Goal: Complete application form

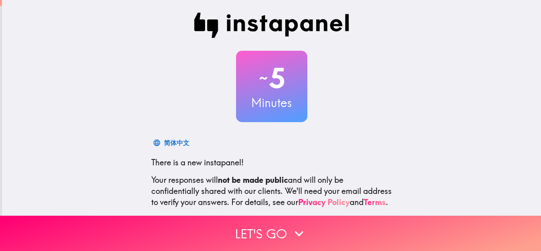
click at [362, 45] on div "~ 5 Minutes 简体中文 There is a new instapanel! Your responses will not be made pub…" at bounding box center [271, 144] width 253 height 263
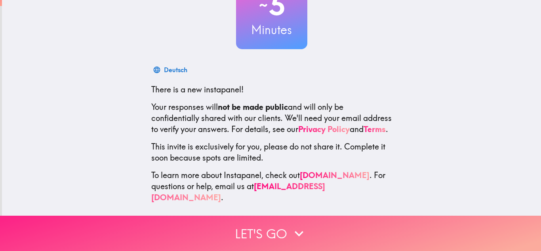
click at [281, 228] on button "Let's go" at bounding box center [270, 232] width 541 height 35
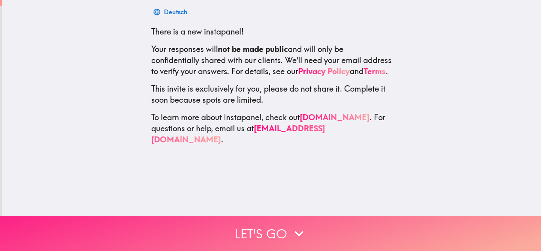
scroll to position [0, 0]
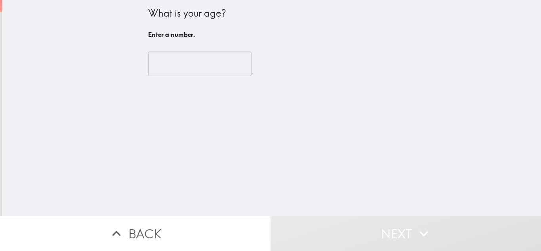
click at [177, 62] on input "number" at bounding box center [199, 63] width 103 height 25
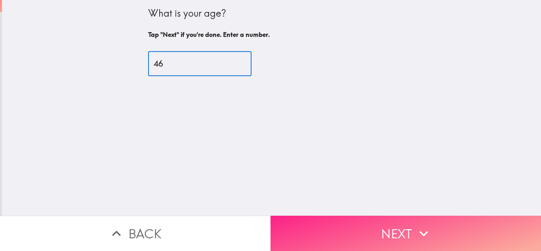
type input "46"
click at [385, 225] on button "Next" at bounding box center [405, 232] width 270 height 35
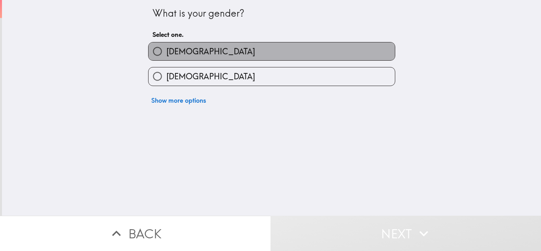
click at [176, 53] on span "[DEMOGRAPHIC_DATA]" at bounding box center [210, 51] width 89 height 11
click at [166, 53] on input "[DEMOGRAPHIC_DATA]" at bounding box center [158, 51] width 18 height 18
radio input "true"
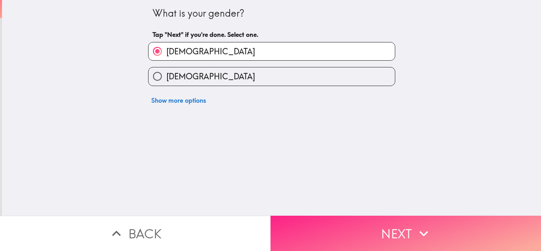
click at [408, 230] on button "Next" at bounding box center [405, 232] width 270 height 35
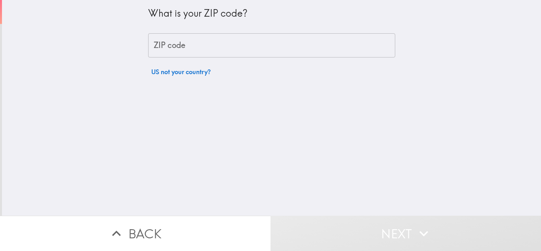
click at [203, 48] on input "ZIP code" at bounding box center [271, 45] width 247 height 25
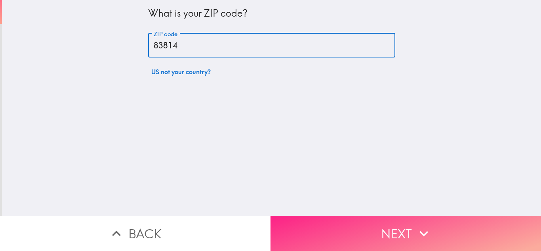
type input "83814"
click at [370, 220] on button "Next" at bounding box center [405, 232] width 270 height 35
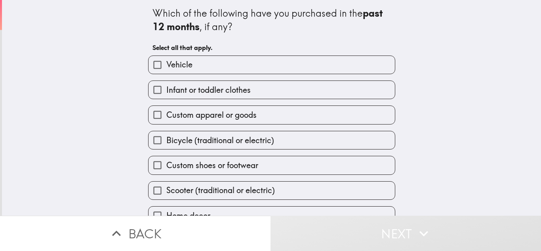
scroll to position [40, 0]
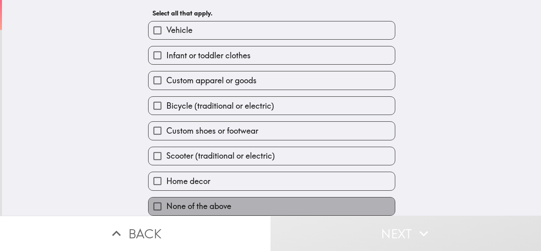
click at [215, 200] on span "None of the above" at bounding box center [198, 205] width 65 height 11
click at [166, 199] on input "None of the above" at bounding box center [158, 206] width 18 height 18
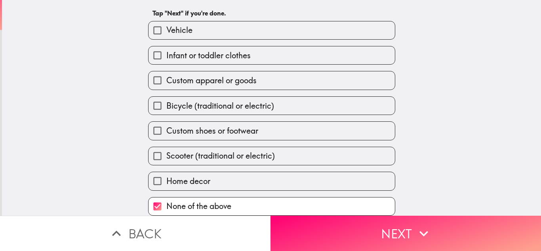
click at [188, 200] on span "None of the above" at bounding box center [198, 205] width 65 height 11
click at [166, 199] on input "None of the above" at bounding box center [158, 206] width 18 height 18
checkbox input "false"
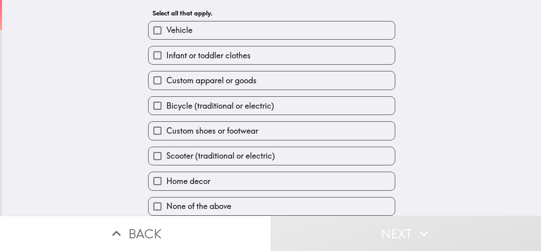
scroll to position [1, 0]
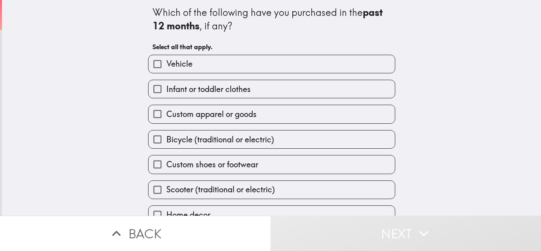
click at [193, 89] on span "Infant or toddler clothes" at bounding box center [208, 89] width 84 height 11
click at [166, 89] on input "Infant or toddler clothes" at bounding box center [158, 89] width 18 height 18
checkbox input "true"
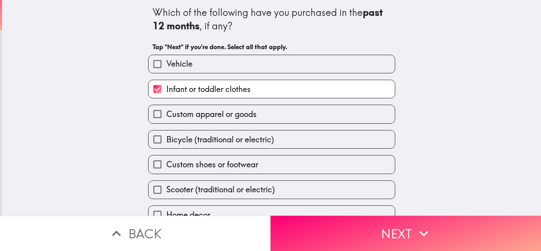
click at [258, 123] on label "Custom apparel or goods" at bounding box center [272, 114] width 246 height 18
click at [166, 123] on input "Custom apparel or goods" at bounding box center [158, 114] width 18 height 18
checkbox input "true"
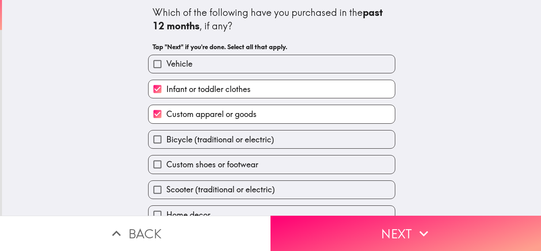
click at [238, 165] on span "Custom shoes or footwear" at bounding box center [212, 164] width 92 height 11
click at [166, 165] on input "Custom shoes or footwear" at bounding box center [158, 164] width 18 height 18
checkbox input "true"
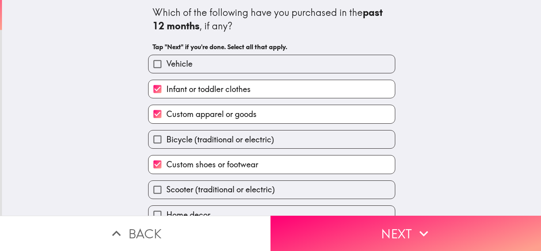
scroll to position [40, 0]
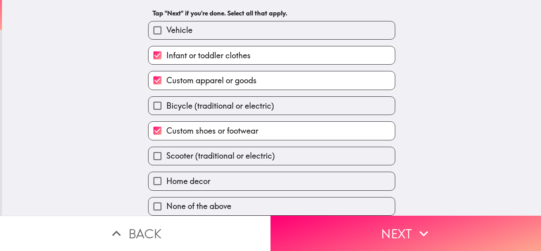
click at [256, 178] on label "Home decor" at bounding box center [272, 181] width 246 height 18
click at [166, 178] on input "Home decor" at bounding box center [158, 181] width 18 height 18
checkbox input "true"
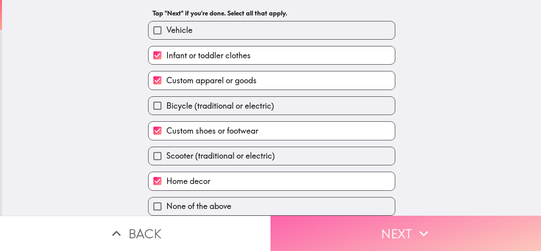
click at [393, 230] on button "Next" at bounding box center [405, 232] width 270 height 35
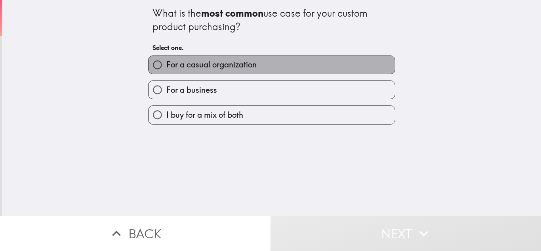
click at [202, 69] on span "For a casual organization" at bounding box center [211, 64] width 90 height 11
click at [166, 69] on input "For a casual organization" at bounding box center [158, 65] width 18 height 18
radio input "true"
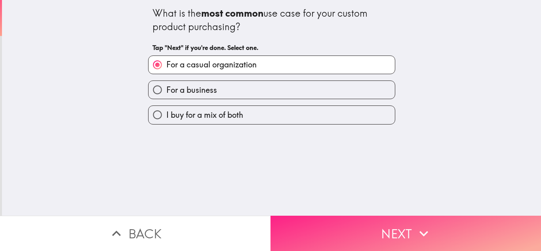
click at [381, 230] on button "Next" at bounding box center [405, 232] width 270 height 35
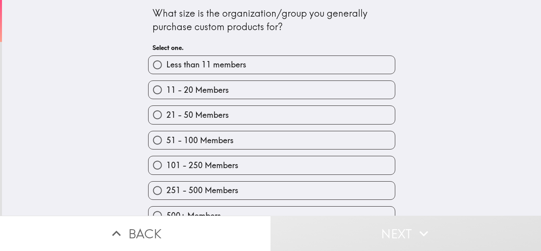
scroll to position [15, 0]
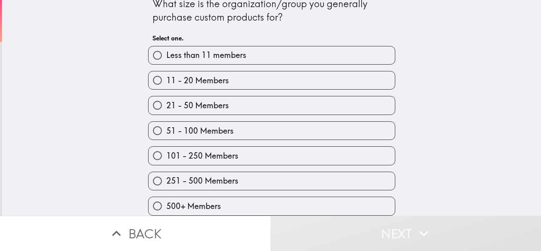
click at [201, 200] on span "500+ Members" at bounding box center [193, 205] width 55 height 11
click at [166, 200] on input "500+ Members" at bounding box center [158, 206] width 18 height 18
radio input "true"
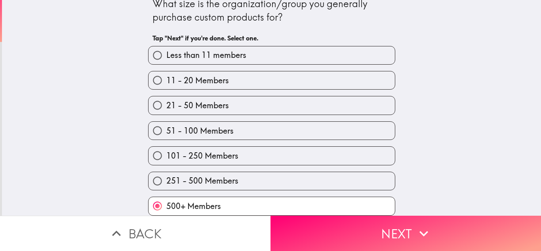
click at [352, 221] on button "Next" at bounding box center [405, 232] width 270 height 35
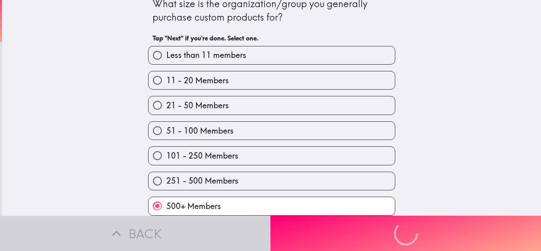
scroll to position [0, 0]
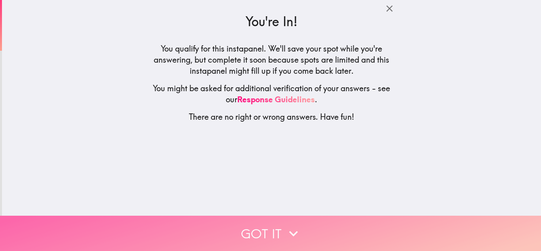
click at [276, 227] on button "Got it" at bounding box center [270, 232] width 541 height 35
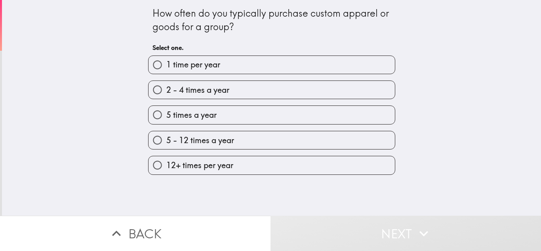
click at [187, 137] on span "5 - 12 times a year" at bounding box center [200, 140] width 68 height 11
click at [166, 137] on input "5 - 12 times a year" at bounding box center [158, 140] width 18 height 18
radio input "true"
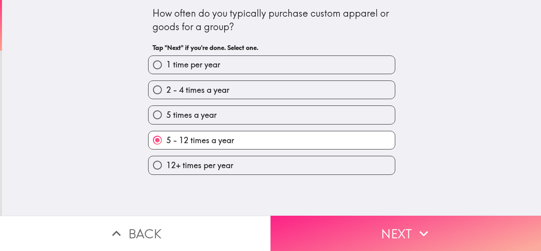
click at [332, 222] on button "Next" at bounding box center [405, 232] width 270 height 35
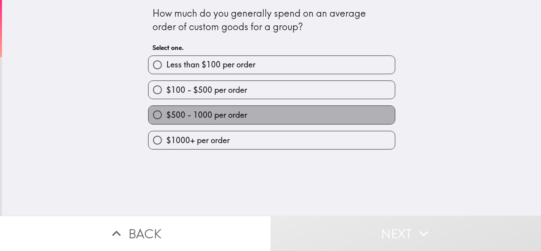
click at [219, 114] on span "$500 - 1000 per order" at bounding box center [206, 114] width 81 height 11
click at [166, 114] on input "$500 - 1000 per order" at bounding box center [158, 115] width 18 height 18
radio input "true"
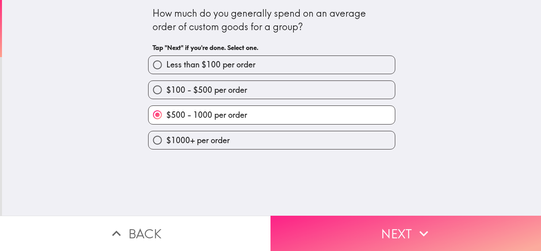
click at [330, 230] on button "Next" at bounding box center [405, 232] width 270 height 35
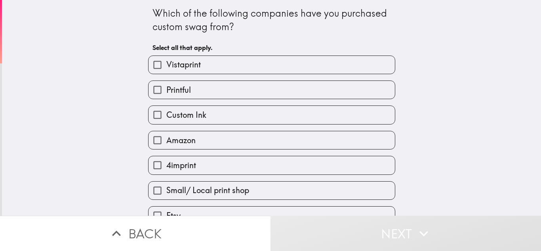
drag, startPoint x: 144, startPoint y: 7, endPoint x: 256, endPoint y: 62, distance: 125.2
click at [252, 62] on div "Which of the following companies have you purchased custom swag from? Select al…" at bounding box center [271, 125] width 253 height 250
click at [298, 36] on div "Which of the following companies have you purchased custom swag from? Select al…" at bounding box center [271, 30] width 238 height 49
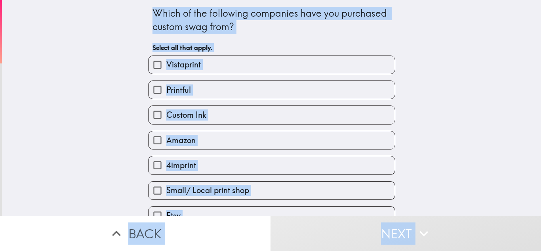
click at [90, 90] on div "Which of the following companies have you purchased custom swag from? Select al…" at bounding box center [271, 107] width 539 height 215
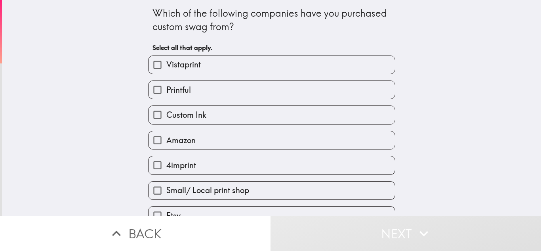
click at [199, 61] on label "Vistaprint" at bounding box center [272, 65] width 246 height 18
click at [166, 61] on input "Vistaprint" at bounding box center [158, 65] width 18 height 18
checkbox input "true"
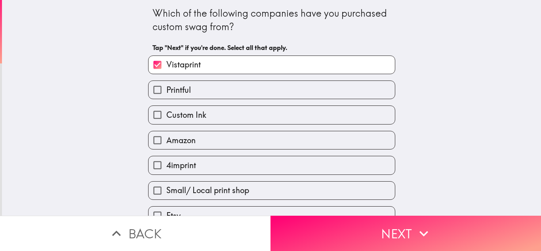
click at [198, 145] on label "Amazon" at bounding box center [272, 140] width 246 height 18
click at [166, 145] on input "Amazon" at bounding box center [158, 140] width 18 height 18
checkbox input "true"
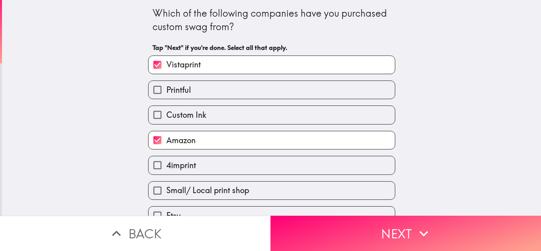
click at [199, 189] on span "Small/ Local print shop" at bounding box center [207, 190] width 83 height 11
click at [166, 189] on input "Small/ Local print shop" at bounding box center [158, 190] width 18 height 18
checkbox input "true"
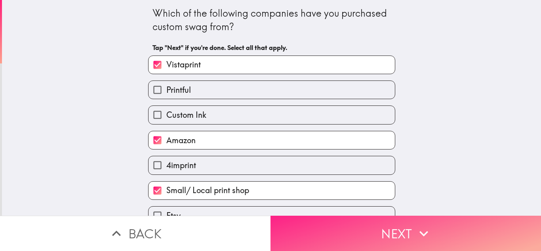
click at [411, 235] on button "Next" at bounding box center [405, 232] width 270 height 35
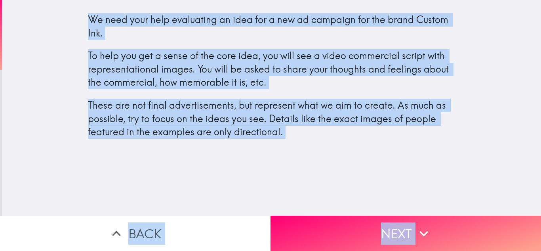
click at [43, 35] on div "We need your help evaluating an idea for a new ad campaign for the brand Custom…" at bounding box center [271, 83] width 539 height 155
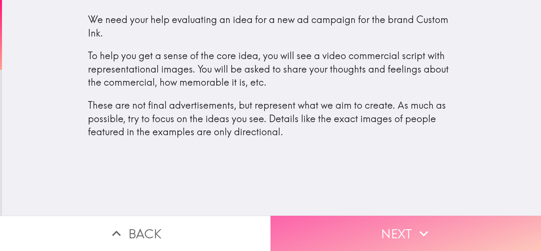
click at [398, 230] on button "Next" at bounding box center [405, 232] width 270 height 35
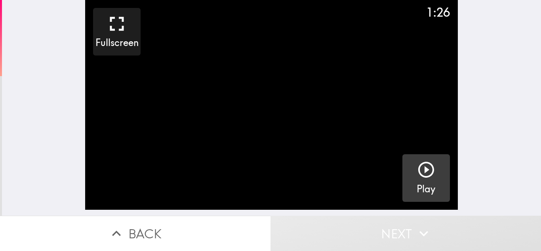
click at [417, 174] on icon "button" at bounding box center [426, 169] width 19 height 19
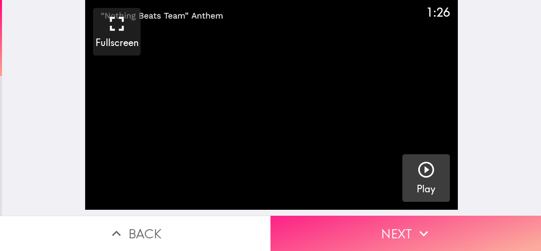
click at [398, 227] on button "Next" at bounding box center [405, 232] width 270 height 35
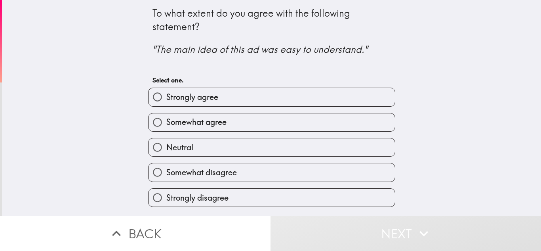
click at [192, 101] on span "Strongly agree" at bounding box center [192, 96] width 52 height 11
click at [166, 101] on input "Strongly agree" at bounding box center [158, 97] width 18 height 18
radio input "true"
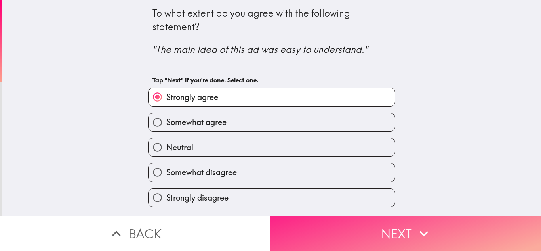
click at [381, 233] on button "Next" at bounding box center [405, 232] width 270 height 35
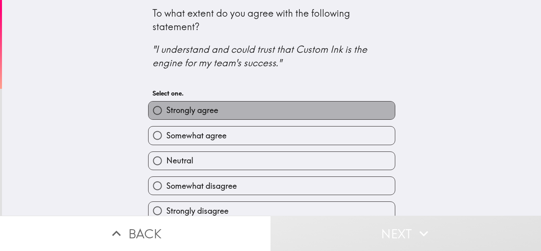
click at [211, 111] on span "Strongly agree" at bounding box center [192, 110] width 52 height 11
click at [166, 111] on input "Strongly agree" at bounding box center [158, 110] width 18 height 18
radio input "true"
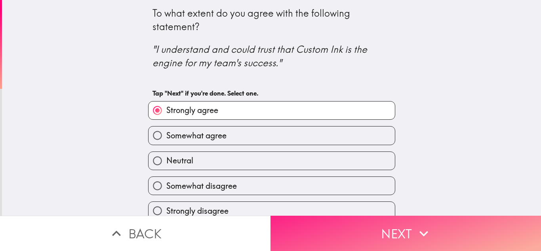
click at [397, 226] on button "Next" at bounding box center [405, 232] width 270 height 35
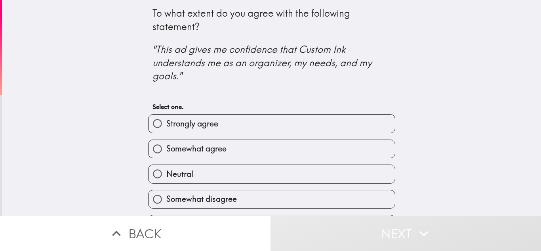
click at [199, 127] on span "Strongly agree" at bounding box center [192, 123] width 52 height 11
click at [166, 127] on input "Strongly agree" at bounding box center [158, 123] width 18 height 18
radio input "true"
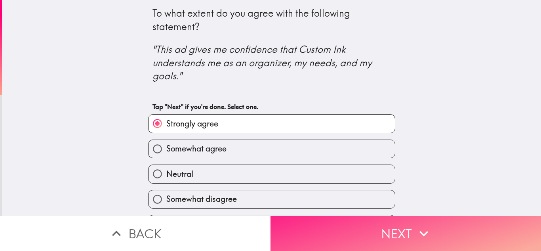
click at [354, 226] on button "Next" at bounding box center [405, 232] width 270 height 35
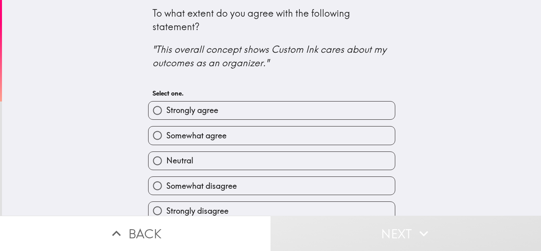
click at [231, 114] on label "Strongly agree" at bounding box center [272, 110] width 246 height 18
click at [166, 114] on input "Strongly agree" at bounding box center [158, 110] width 18 height 18
radio input "true"
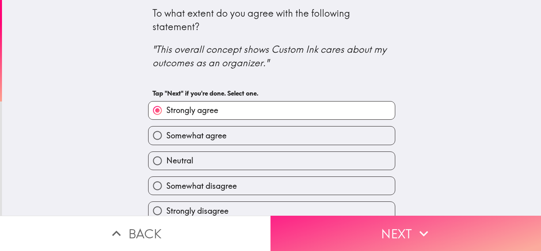
click at [364, 225] on button "Next" at bounding box center [405, 232] width 270 height 35
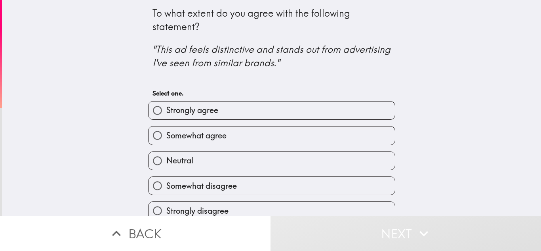
click at [212, 137] on span "Somewhat agree" at bounding box center [196, 135] width 60 height 11
click at [166, 137] on input "Somewhat agree" at bounding box center [158, 135] width 18 height 18
radio input "true"
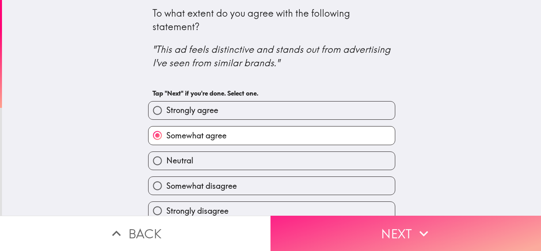
click at [375, 224] on button "Next" at bounding box center [405, 232] width 270 height 35
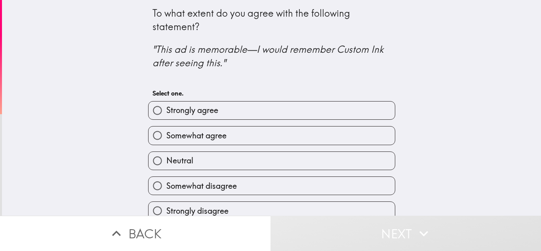
click at [206, 139] on span "Somewhat agree" at bounding box center [196, 135] width 60 height 11
click at [166, 139] on input "Somewhat agree" at bounding box center [158, 135] width 18 height 18
radio input "true"
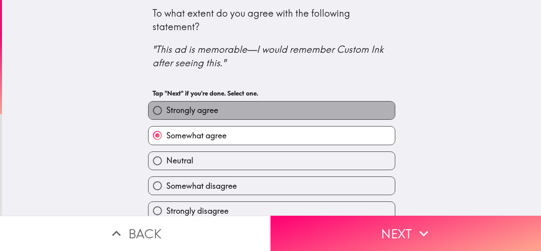
click at [206, 107] on span "Strongly agree" at bounding box center [192, 110] width 52 height 11
click at [166, 107] on input "Strongly agree" at bounding box center [158, 110] width 18 height 18
radio input "true"
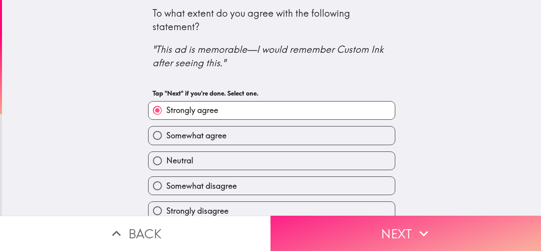
click at [396, 222] on button "Next" at bounding box center [405, 232] width 270 height 35
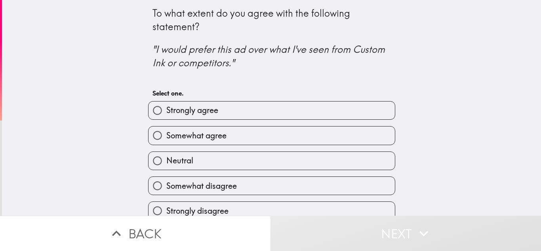
click at [203, 116] on label "Strongly agree" at bounding box center [272, 110] width 246 height 18
click at [166, 116] on input "Strongly agree" at bounding box center [158, 110] width 18 height 18
radio input "true"
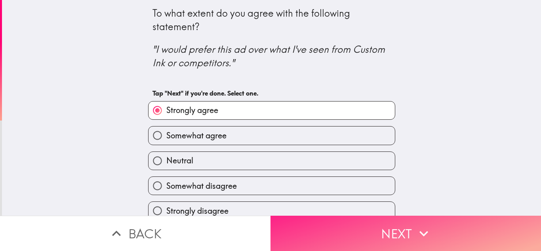
click at [377, 222] on button "Next" at bounding box center [405, 232] width 270 height 35
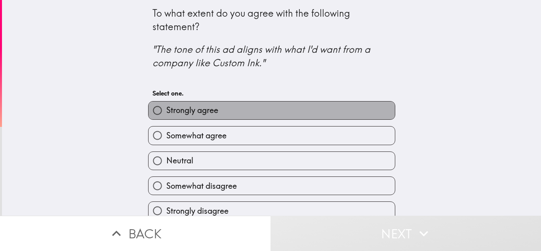
click at [222, 117] on label "Strongly agree" at bounding box center [272, 110] width 246 height 18
click at [166, 117] on input "Strongly agree" at bounding box center [158, 110] width 18 height 18
radio input "true"
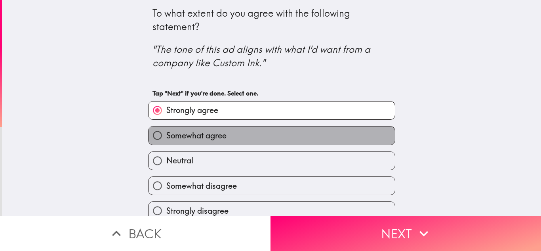
click at [204, 137] on span "Somewhat agree" at bounding box center [196, 135] width 60 height 11
click at [166, 137] on input "Somewhat agree" at bounding box center [158, 135] width 18 height 18
radio input "true"
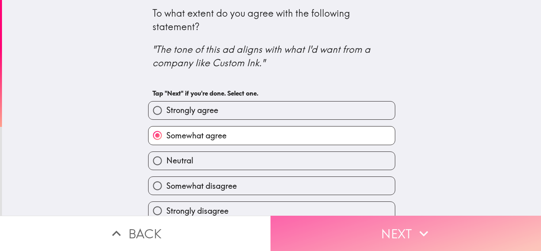
click at [392, 228] on button "Next" at bounding box center [405, 232] width 270 height 35
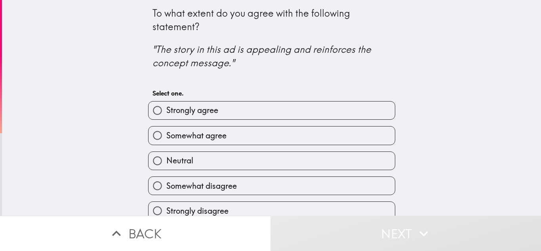
click at [229, 120] on div "Somewhat agree" at bounding box center [268, 132] width 253 height 25
click at [221, 107] on label "Strongly agree" at bounding box center [272, 110] width 246 height 18
click at [166, 107] on input "Strongly agree" at bounding box center [158, 110] width 18 height 18
radio input "true"
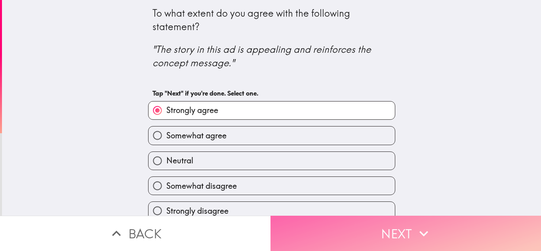
click at [341, 222] on button "Next" at bounding box center [405, 232] width 270 height 35
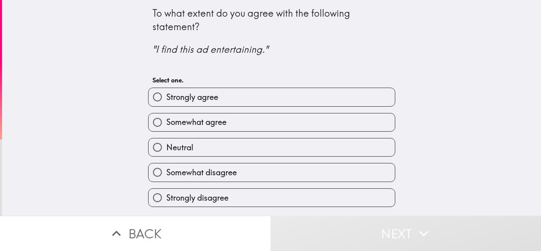
click at [227, 98] on label "Strongly agree" at bounding box center [272, 97] width 246 height 18
click at [166, 98] on input "Strongly agree" at bounding box center [158, 97] width 18 height 18
radio input "true"
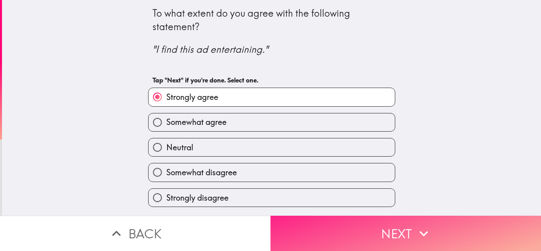
click at [366, 232] on button "Next" at bounding box center [405, 232] width 270 height 35
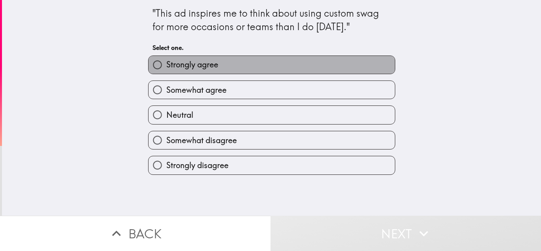
click at [219, 60] on label "Strongly agree" at bounding box center [272, 65] width 246 height 18
click at [166, 60] on input "Strongly agree" at bounding box center [158, 65] width 18 height 18
radio input "true"
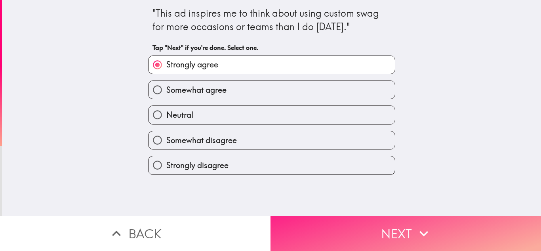
click at [371, 226] on button "Next" at bounding box center [405, 232] width 270 height 35
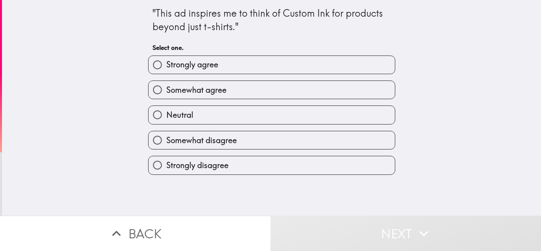
click at [217, 88] on span "Somewhat agree" at bounding box center [196, 89] width 60 height 11
click at [166, 88] on input "Somewhat agree" at bounding box center [158, 90] width 18 height 18
radio input "true"
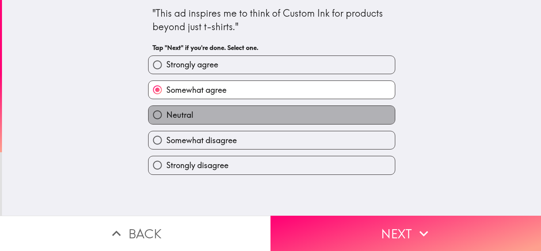
click at [233, 118] on label "Neutral" at bounding box center [272, 115] width 246 height 18
click at [166, 118] on input "Neutral" at bounding box center [158, 115] width 18 height 18
radio input "true"
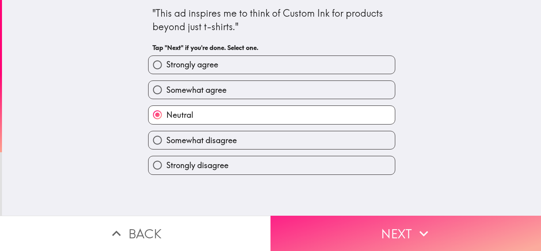
click at [362, 221] on button "Next" at bounding box center [405, 232] width 270 height 35
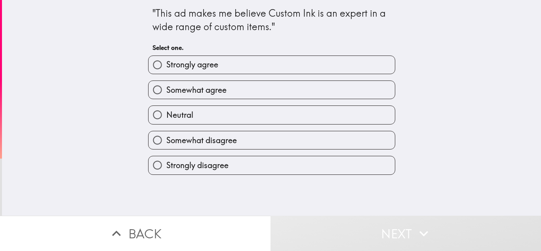
click at [209, 65] on span "Strongly agree" at bounding box center [192, 64] width 52 height 11
click at [166, 65] on input "Strongly agree" at bounding box center [158, 65] width 18 height 18
radio input "true"
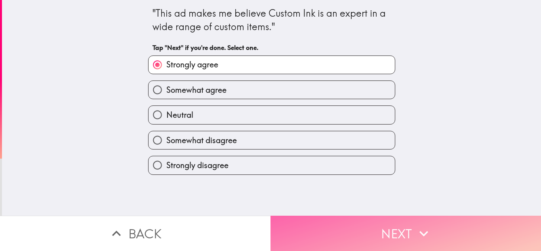
click at [374, 217] on button "Next" at bounding box center [405, 232] width 270 height 35
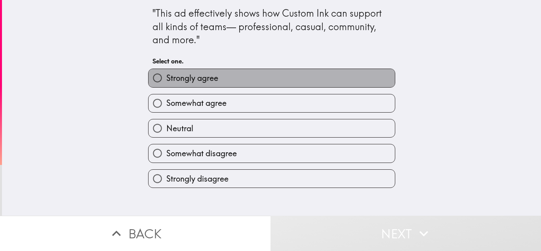
click at [213, 80] on span "Strongly agree" at bounding box center [192, 77] width 52 height 11
click at [166, 80] on input "Strongly agree" at bounding box center [158, 78] width 18 height 18
radio input "true"
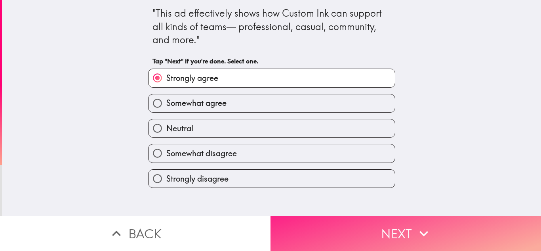
click at [391, 227] on button "Next" at bounding box center [405, 232] width 270 height 35
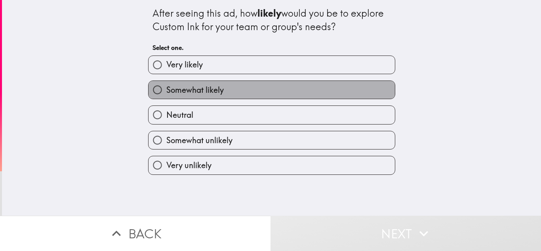
click at [213, 89] on span "Somewhat likely" at bounding box center [194, 89] width 57 height 11
click at [166, 89] on input "Somewhat likely" at bounding box center [158, 90] width 18 height 18
radio input "true"
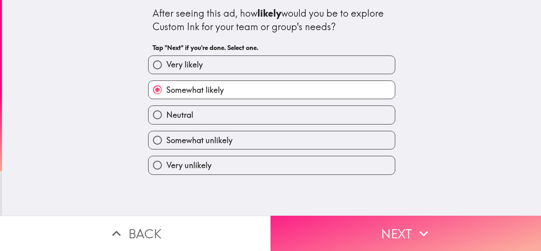
click at [386, 226] on button "Next" at bounding box center [405, 232] width 270 height 35
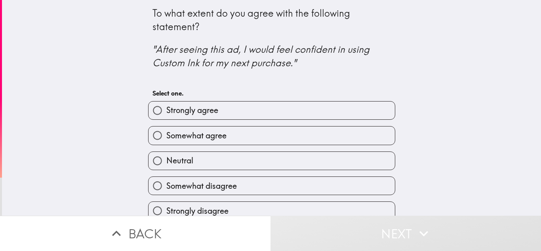
click at [216, 113] on label "Strongly agree" at bounding box center [272, 110] width 246 height 18
click at [166, 113] on input "Strongly agree" at bounding box center [158, 110] width 18 height 18
radio input "true"
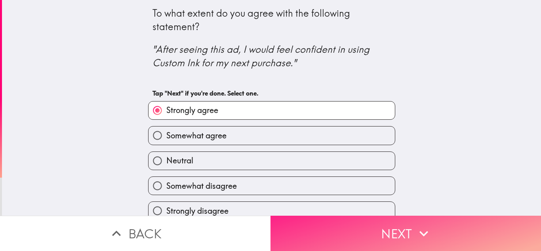
click at [393, 223] on button "Next" at bounding box center [405, 232] width 270 height 35
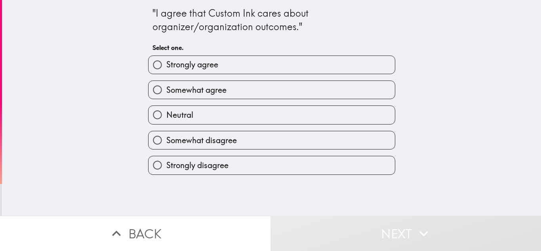
click at [206, 64] on span "Strongly agree" at bounding box center [192, 64] width 52 height 11
click at [166, 64] on input "Strongly agree" at bounding box center [158, 65] width 18 height 18
radio input "true"
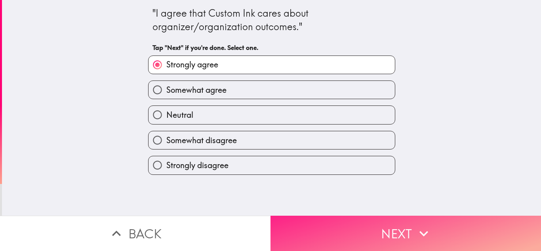
drag, startPoint x: 378, startPoint y: 213, endPoint x: 390, endPoint y: 217, distance: 13.2
click at [378, 215] on button "Next" at bounding box center [405, 232] width 270 height 35
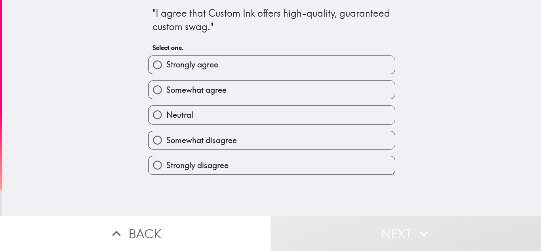
click at [211, 64] on span "Strongly agree" at bounding box center [192, 64] width 52 height 11
click at [166, 64] on input "Strongly agree" at bounding box center [158, 65] width 18 height 18
radio input "true"
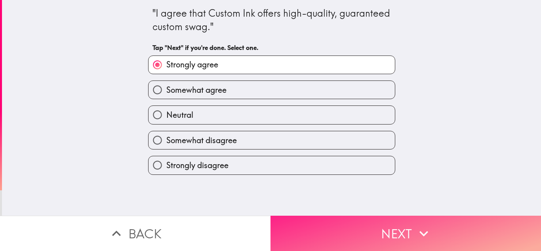
click at [385, 223] on button "Next" at bounding box center [405, 232] width 270 height 35
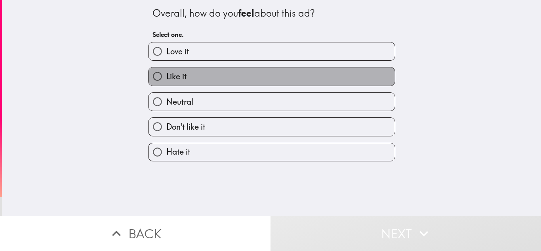
click at [211, 75] on label "Like it" at bounding box center [272, 76] width 246 height 18
click at [166, 75] on input "Like it" at bounding box center [158, 76] width 18 height 18
radio input "true"
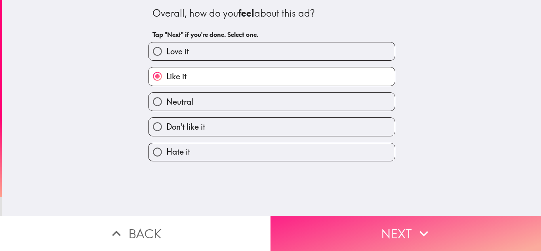
click at [391, 229] on button "Next" at bounding box center [405, 232] width 270 height 35
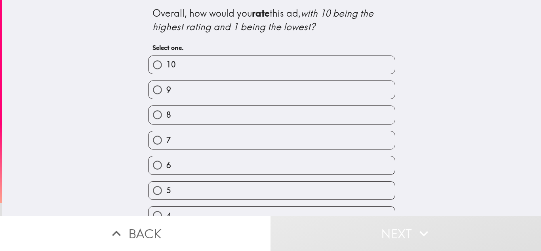
click at [208, 88] on label "9" at bounding box center [272, 90] width 246 height 18
click at [166, 88] on input "9" at bounding box center [158, 90] width 18 height 18
radio input "true"
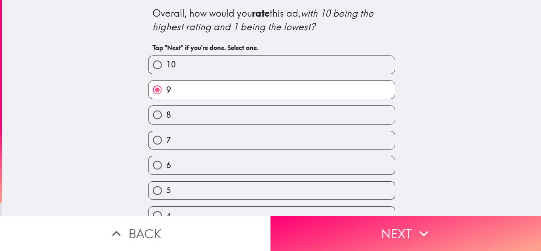
click at [383, 227] on button "Next" at bounding box center [405, 232] width 270 height 35
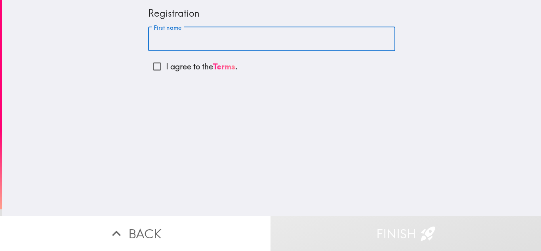
click at [183, 36] on input "First name" at bounding box center [271, 39] width 247 height 25
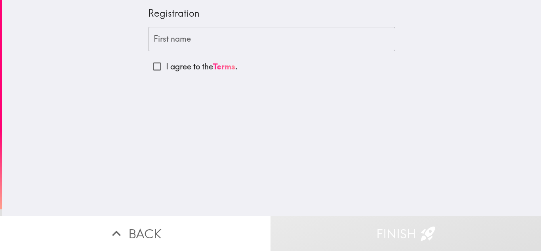
click at [467, 30] on div "Registration First name First name I agree to the Terms ." at bounding box center [271, 107] width 539 height 215
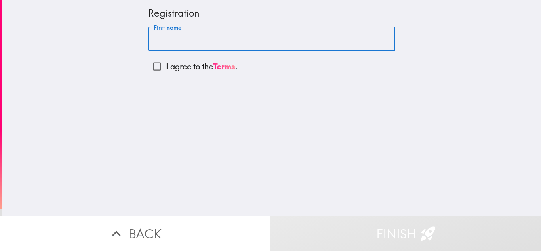
click at [173, 43] on input "First name" at bounding box center [271, 39] width 247 height 25
type input "[PERSON_NAME]"
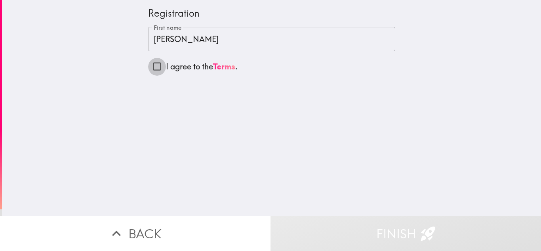
click at [148, 69] on input "I agree to the Terms ." at bounding box center [157, 66] width 18 height 18
checkbox input "true"
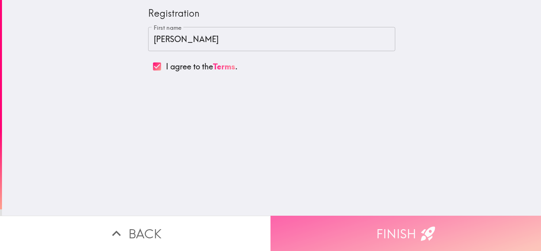
click at [427, 228] on icon "button" at bounding box center [428, 233] width 14 height 14
